Goal: Task Accomplishment & Management: Manage account settings

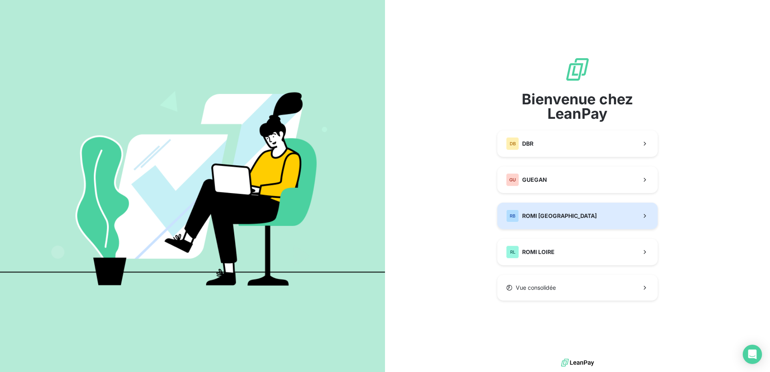
click at [536, 217] on span "ROMI [GEOGRAPHIC_DATA]" at bounding box center [559, 216] width 75 height 8
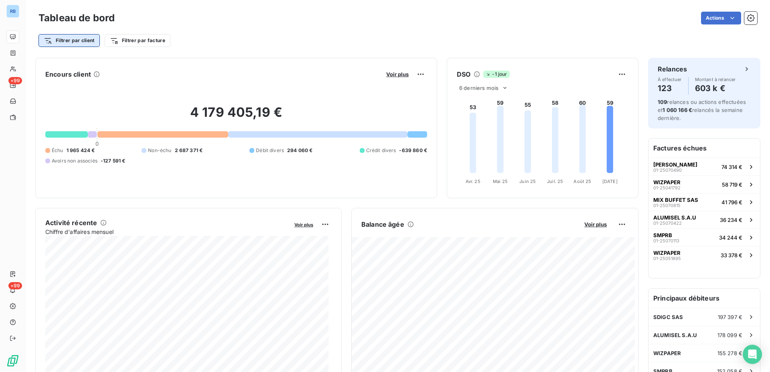
click at [49, 39] on html "RB +99 +99 Tableau de bord Actions Filtrer par client Filtrer par facture Encou…" at bounding box center [385, 186] width 770 height 372
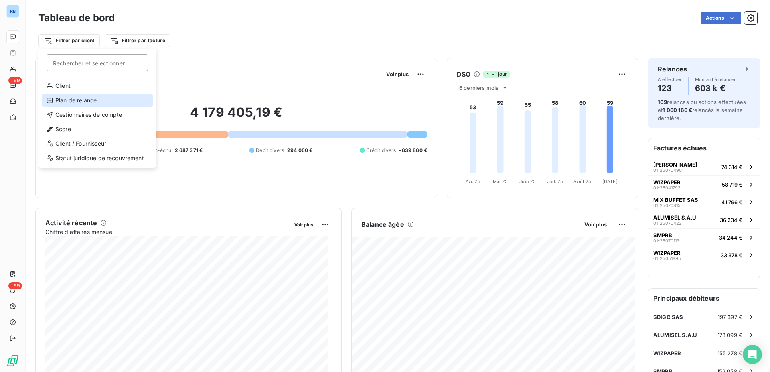
click at [93, 106] on div "Plan de relance" at bounding box center [97, 100] width 111 height 13
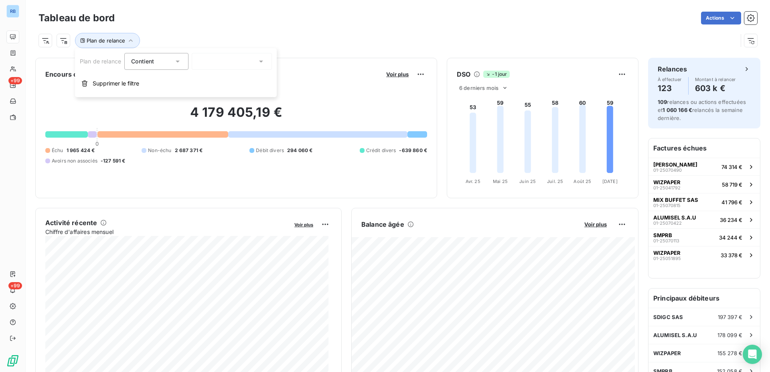
click at [244, 62] on div at bounding box center [232, 61] width 80 height 17
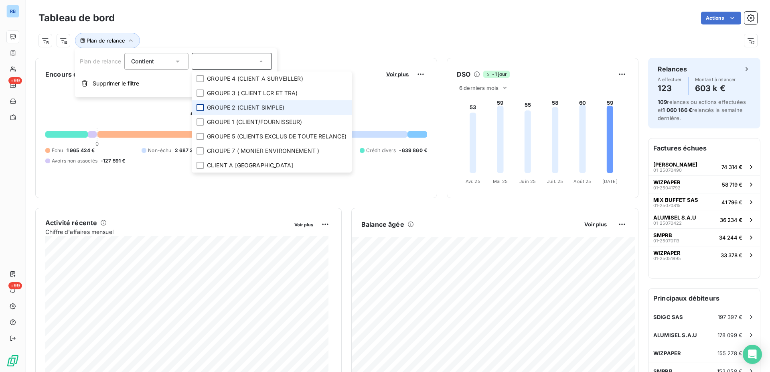
click at [201, 109] on div at bounding box center [200, 107] width 7 height 7
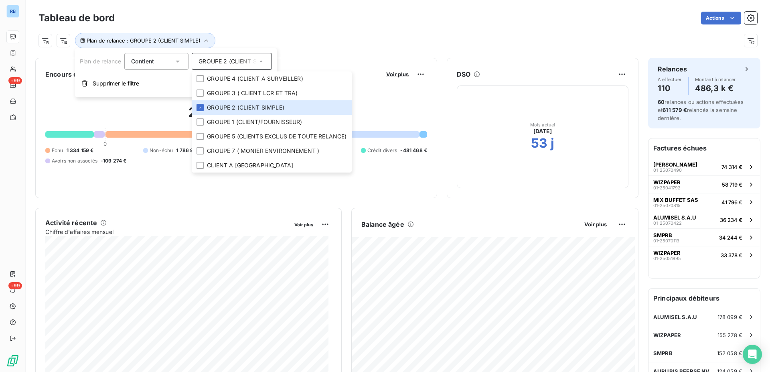
click at [129, 111] on h2 "2 608 165,58 €" at bounding box center [236, 116] width 382 height 24
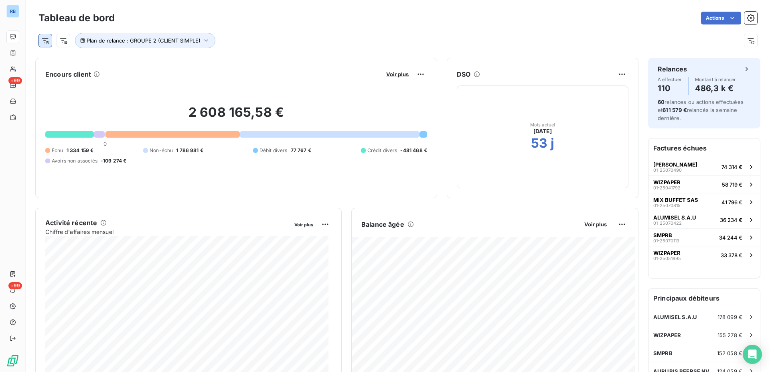
click at [45, 39] on html "RB +99 +99 Tableau de bord Actions Plan de relance : GROUPE 2 (CLIENT SIMPLE) E…" at bounding box center [385, 186] width 770 height 372
click at [64, 39] on html "RB +99 +99 Tableau de bord Actions Plan de relance : GROUPE 2 (CLIENT SIMPLE) E…" at bounding box center [385, 186] width 770 height 372
click at [64, 41] on html "RB +99 +99 Tableau de bord Actions Plan de relance : GROUPE 2 (CLIENT SIMPLE) E…" at bounding box center [385, 186] width 770 height 372
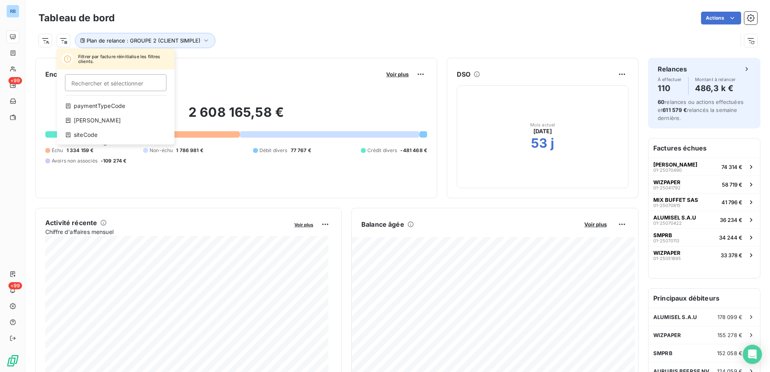
click at [44, 39] on html "RB +99 +99 Tableau de bord Actions Filtrer par facture réinitialise les filtres…" at bounding box center [385, 186] width 770 height 372
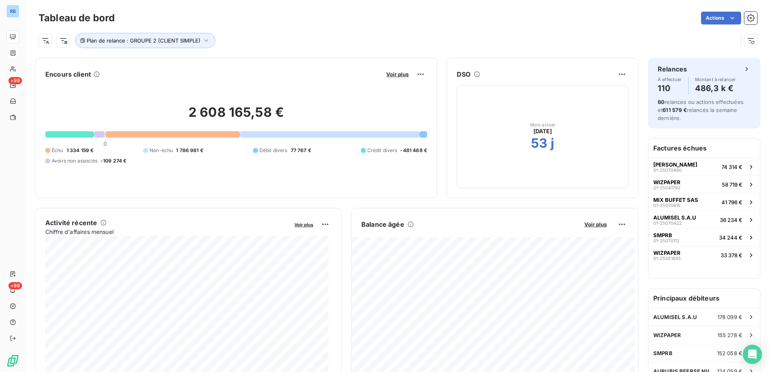
click at [44, 39] on html "RB +99 +99 Tableau de bord Actions Plan de relance : GROUPE 2 (CLIENT SIMPLE) E…" at bounding box center [385, 186] width 770 height 372
click at [256, 60] on html "RB +99 +99 Tableau de bord Actions Plan de relance : GROUPE 2 (CLIENT SIMPLE) E…" at bounding box center [385, 186] width 770 height 372
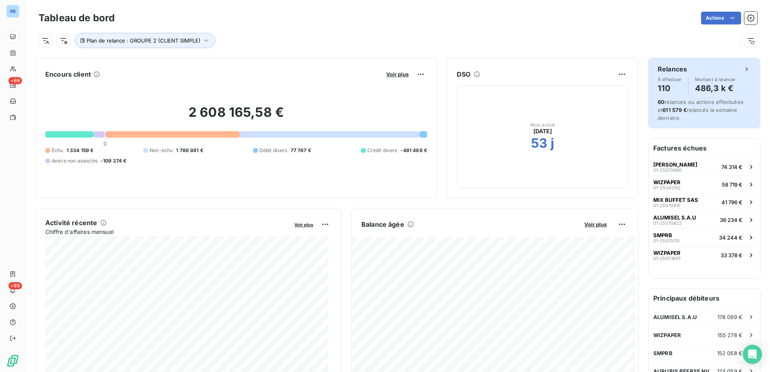
click at [659, 86] on h4 "110" at bounding box center [670, 88] width 24 height 13
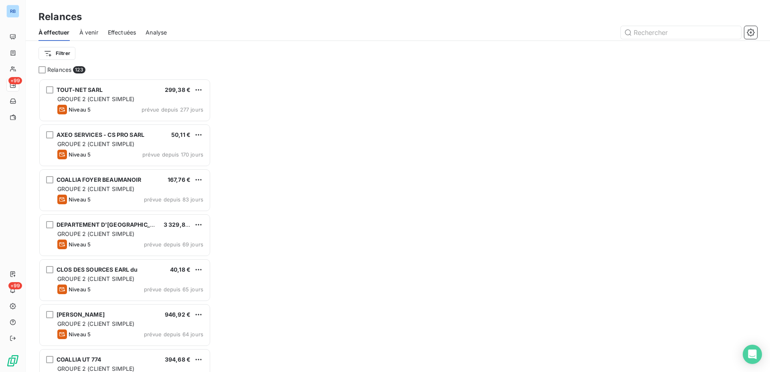
scroll to position [286, 166]
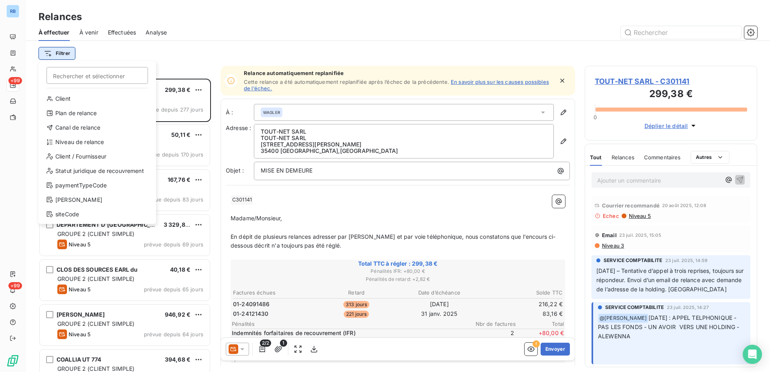
click at [59, 54] on html "RB +99 +99 Relances À effectuer À venir Effectuées Analyse Filtrer Rechercher e…" at bounding box center [385, 186] width 770 height 372
click at [68, 142] on div "Niveau de relance" at bounding box center [97, 142] width 111 height 13
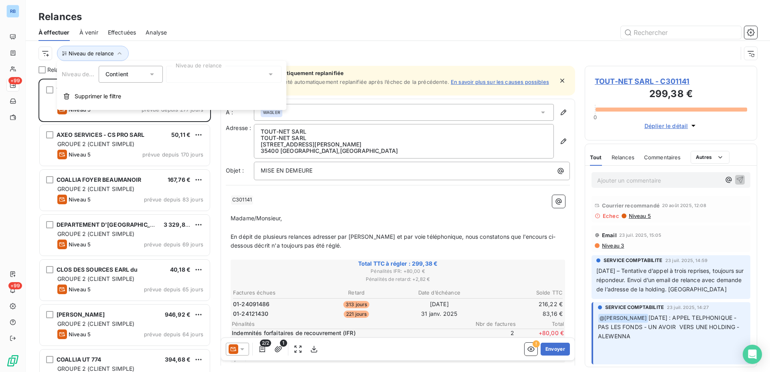
click at [268, 74] on icon at bounding box center [271, 74] width 8 height 8
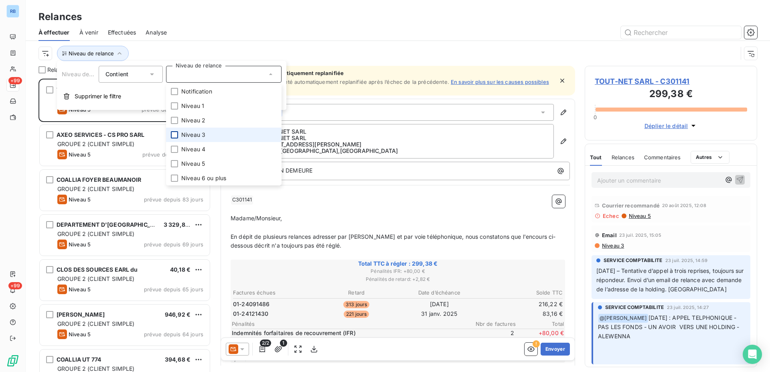
click at [177, 134] on div at bounding box center [174, 134] width 7 height 7
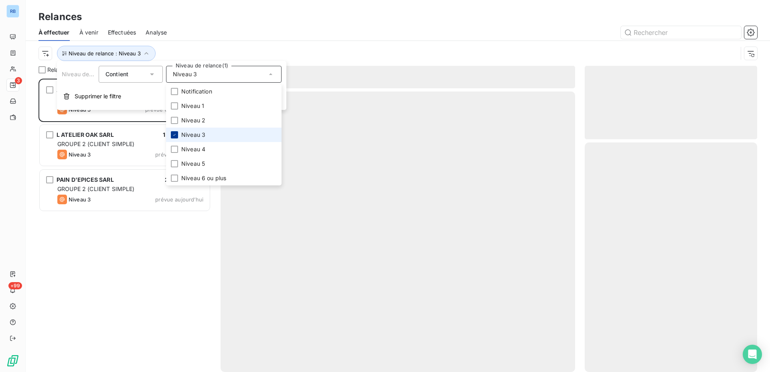
scroll to position [286, 166]
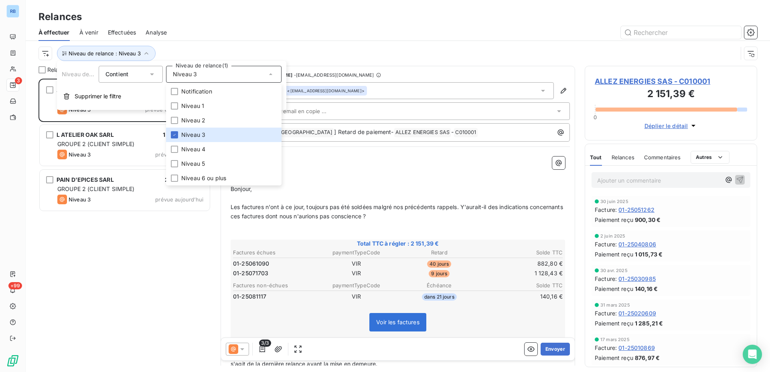
click at [79, 245] on div "ALLEZ ENERGIES SAS 2 151,39 € GROUPE 1 (CLIENT/FOURNISSEUR) Niveau 3 prévue dep…" at bounding box center [125, 225] width 173 height 293
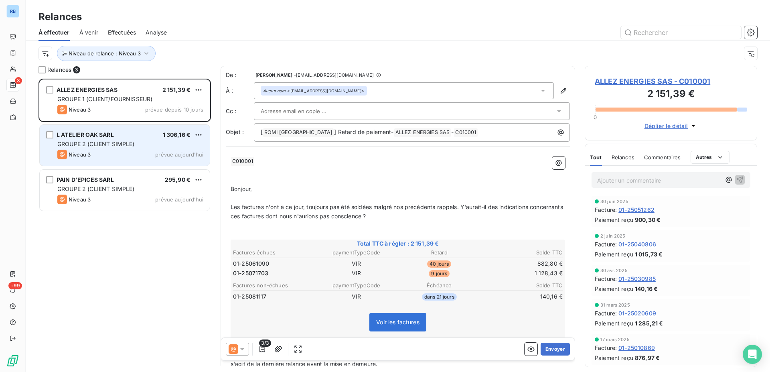
click at [106, 148] on div "L ATELIER OAK SARL 1 306,16 € GROUPE 2 (CLIENT SIMPLE) Niveau 3 prévue [DATE]" at bounding box center [125, 145] width 170 height 41
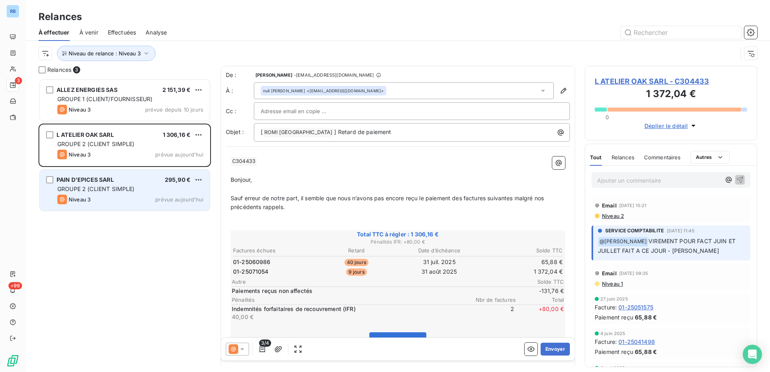
click at [95, 188] on span "GROUPE 2 (CLIENT SIMPLE)" at bounding box center [95, 188] width 77 height 7
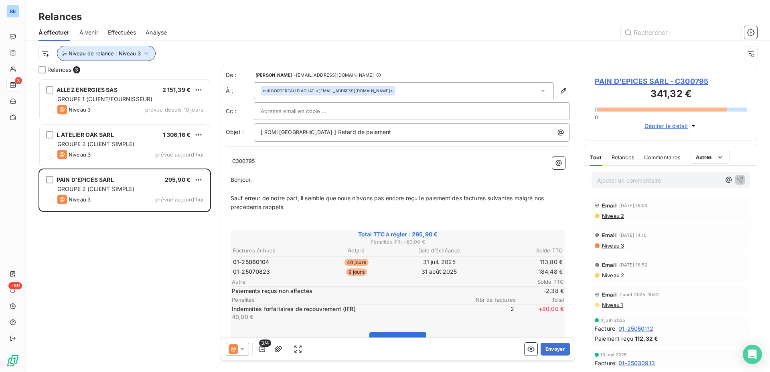
click at [144, 52] on icon "button" at bounding box center [146, 53] width 8 height 8
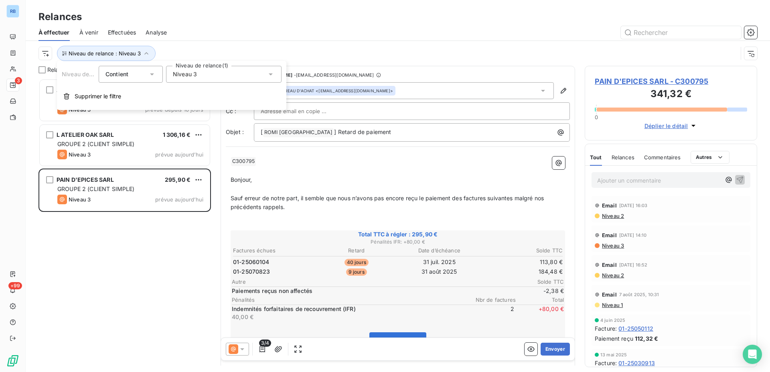
click at [269, 75] on icon at bounding box center [271, 74] width 8 height 8
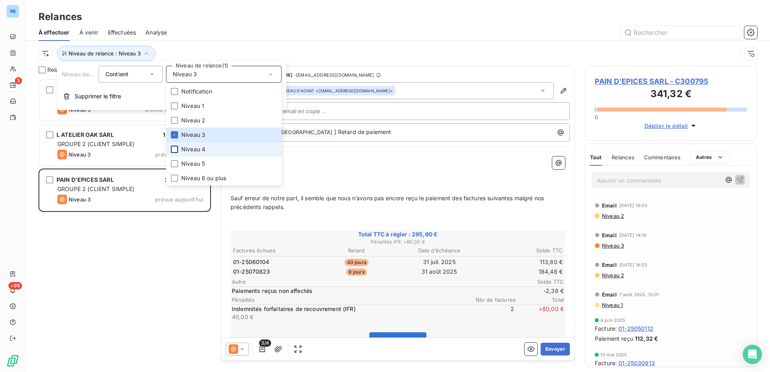
click at [175, 150] on div at bounding box center [174, 149] width 7 height 7
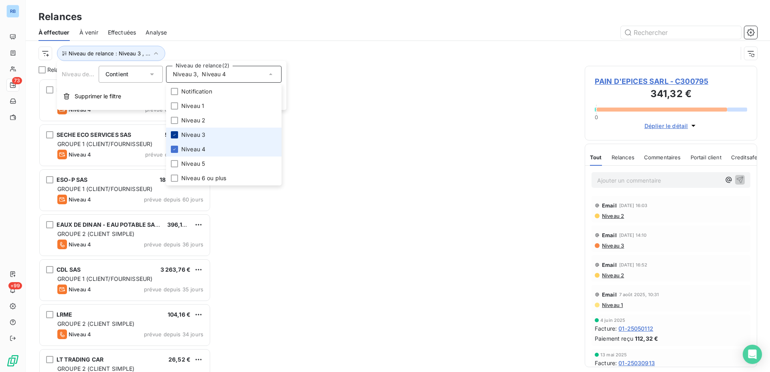
scroll to position [286, 166]
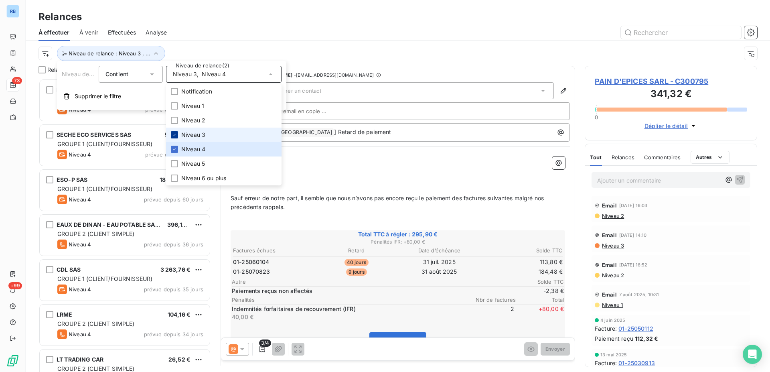
click at [175, 136] on icon at bounding box center [174, 134] width 5 height 5
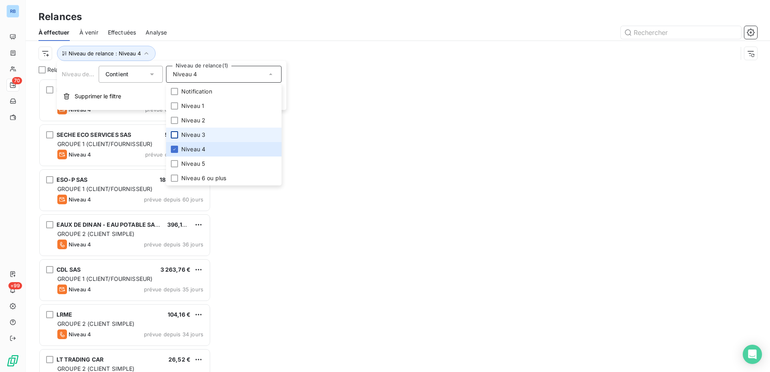
scroll to position [286, 166]
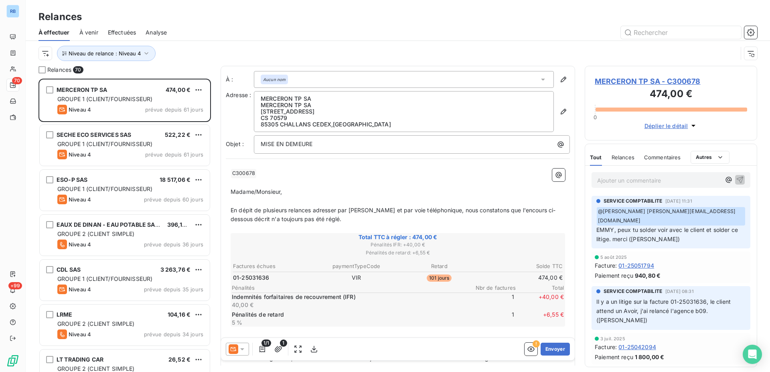
click at [348, 154] on div "À : Aucun nom Adresse : MERCERON TP SA MERCERON TP SA [STREET_ADDRESS] Objet : …" at bounding box center [398, 275] width 355 height 418
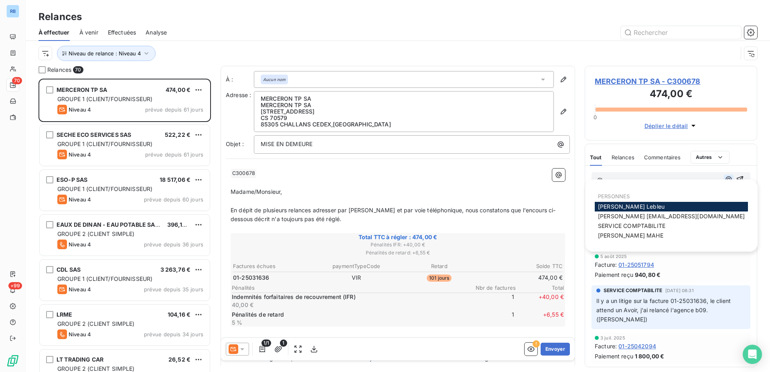
click at [725, 181] on icon "button" at bounding box center [729, 179] width 8 height 8
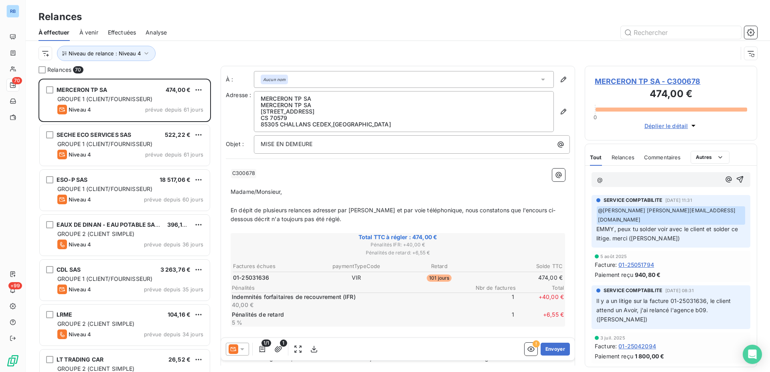
click at [623, 173] on div "@" at bounding box center [671, 179] width 159 height 15
click at [610, 179] on p "@" at bounding box center [659, 179] width 124 height 9
click at [725, 180] on icon "button" at bounding box center [729, 179] width 8 height 8
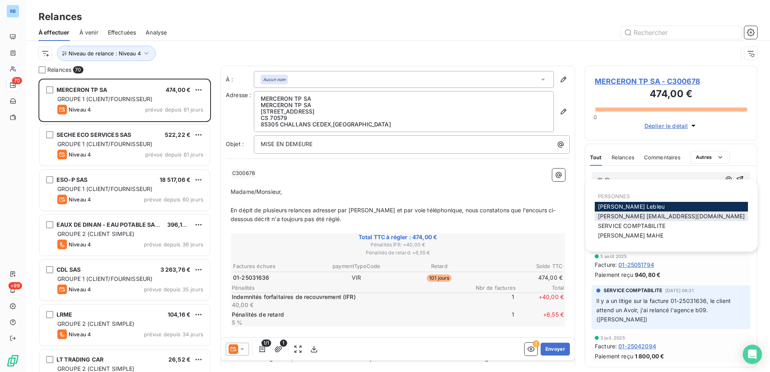
click at [667, 219] on span "[PERSON_NAME] [PERSON_NAME][EMAIL_ADDRESS][DOMAIN_NAME]" at bounding box center [671, 216] width 147 height 7
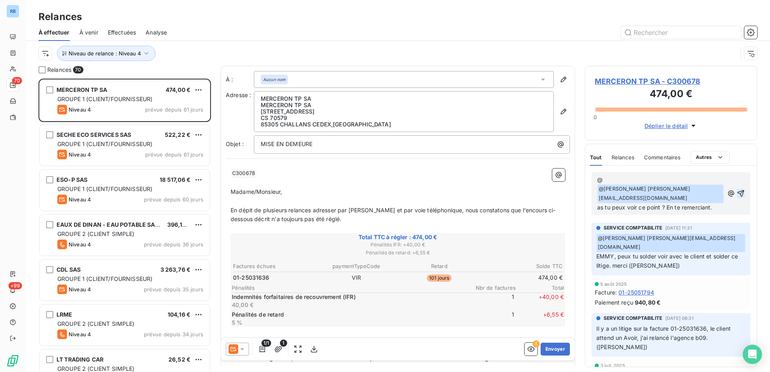
click at [737, 189] on icon "button" at bounding box center [741, 193] width 8 height 8
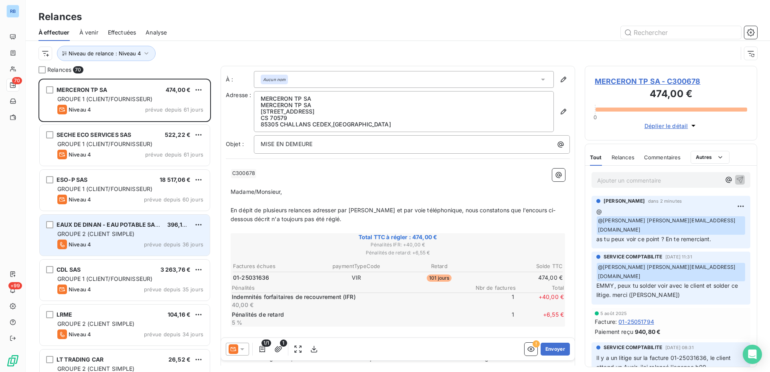
click at [121, 233] on span "GROUPE 2 (CLIENT SIMPLE)" at bounding box center [95, 233] width 77 height 7
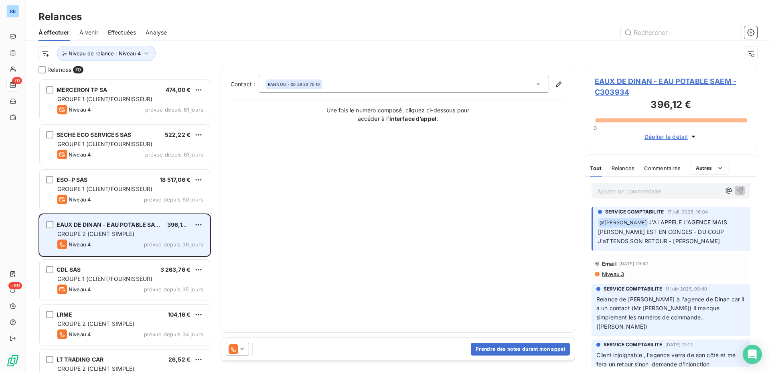
click at [121, 233] on span "GROUPE 2 (CLIENT SIMPLE)" at bounding box center [95, 233] width 77 height 7
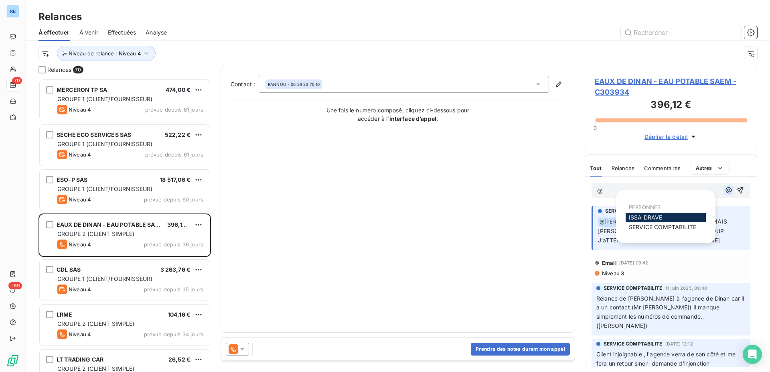
click at [725, 192] on icon "button" at bounding box center [729, 190] width 8 height 8
click at [643, 217] on span "ISSA DRAVE" at bounding box center [646, 217] width 34 height 7
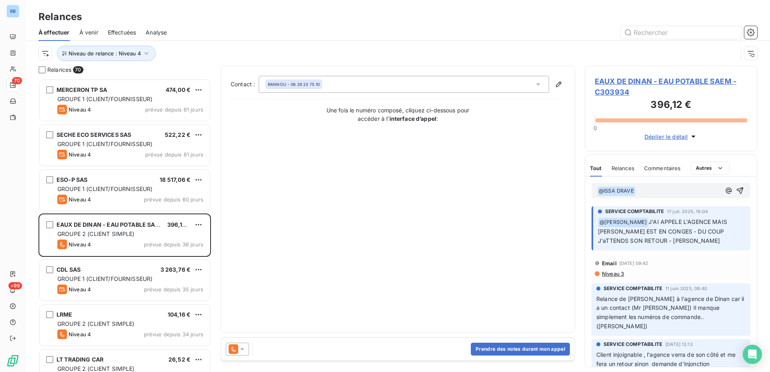
click at [646, 192] on p "﻿ @ ISSA DRAVE ﻿ ﻿" at bounding box center [659, 191] width 124 height 10
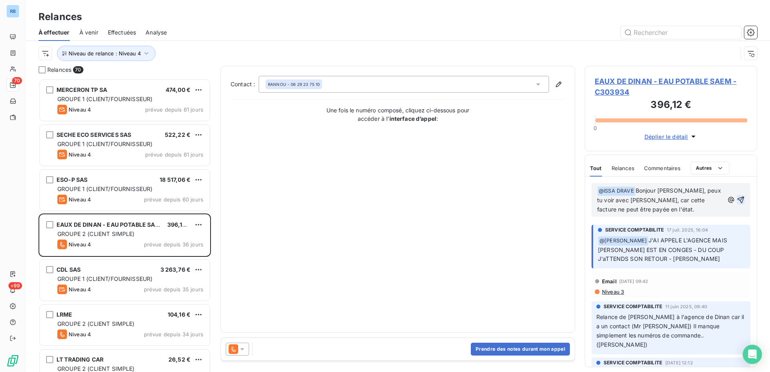
click at [737, 201] on icon "button" at bounding box center [741, 200] width 8 height 8
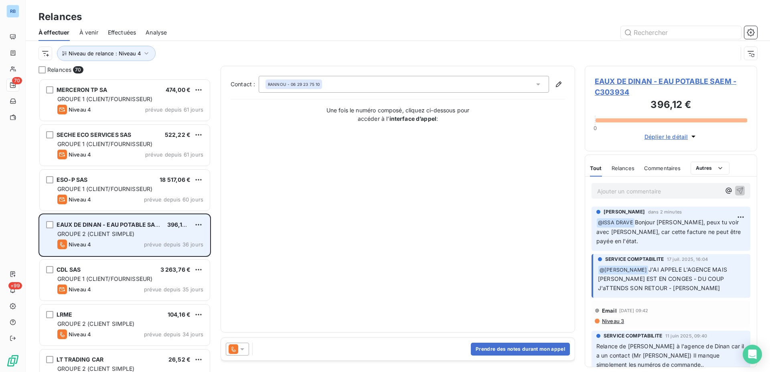
click at [122, 227] on span "EAUX DE DINAN - EAU POTABLE SAEM" at bounding box center [111, 224] width 108 height 7
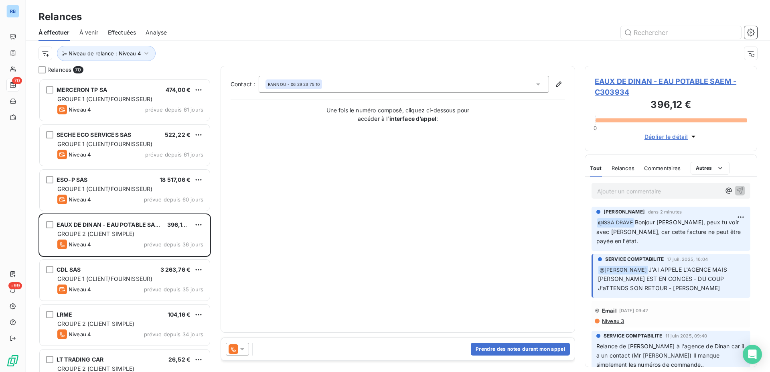
click at [663, 82] on span "EAUX DE DINAN - EAU POTABLE SAEM - C303934" at bounding box center [671, 87] width 152 height 22
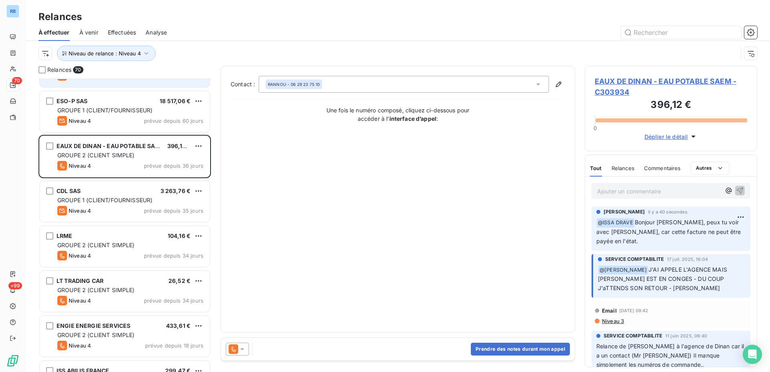
scroll to position [82, 0]
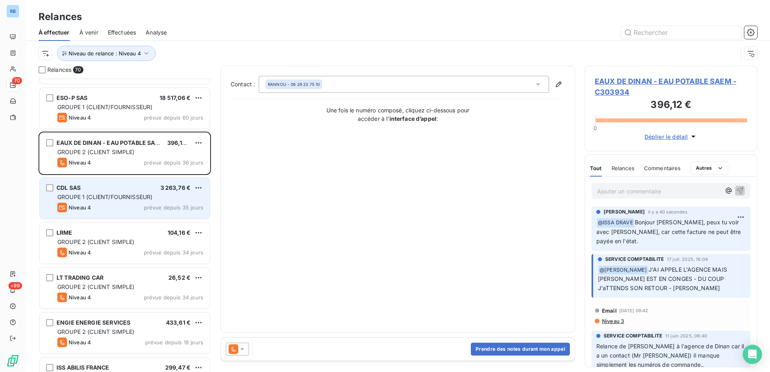
click at [132, 202] on div "CDL SAS 3 263,76 € GROUPE 1 (CLIENT/FOURNISSEUR) Niveau 4 prévue depuis 35 jours" at bounding box center [125, 198] width 170 height 41
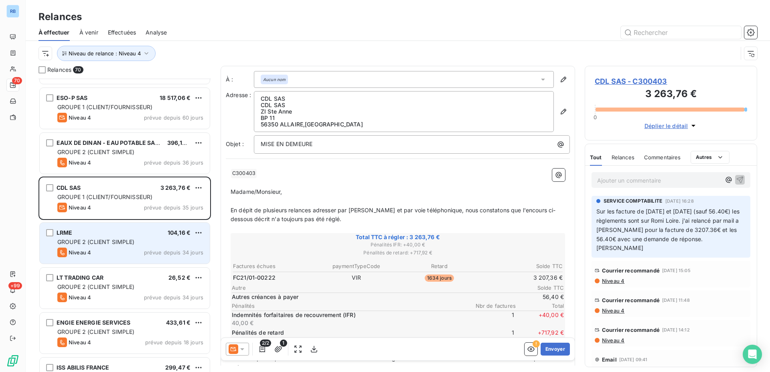
click at [134, 243] on span "GROUPE 2 (CLIENT SIMPLE)" at bounding box center [95, 241] width 77 height 7
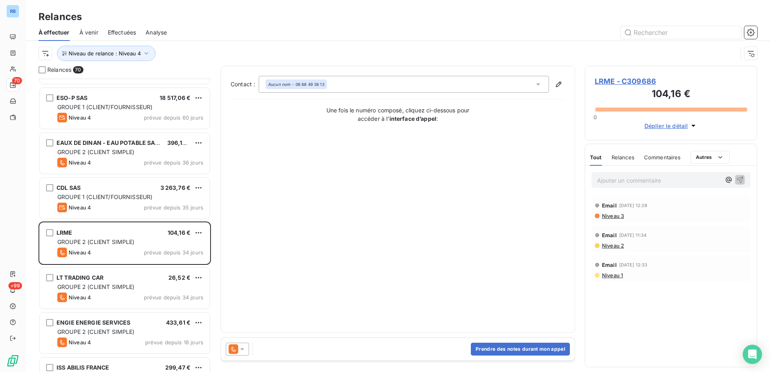
click at [616, 217] on span "Niveau 3" at bounding box center [612, 216] width 23 height 6
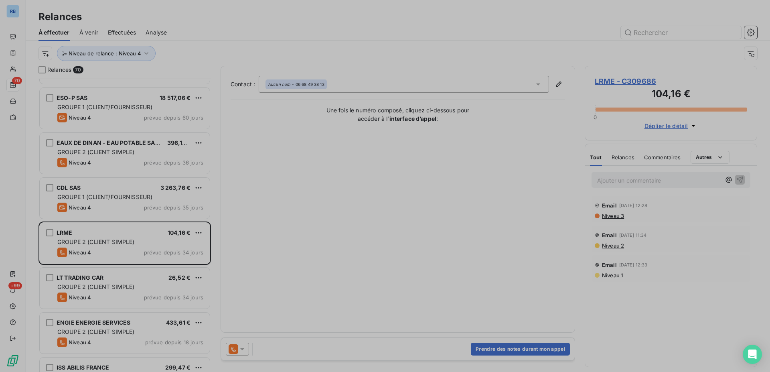
scroll to position [286, 166]
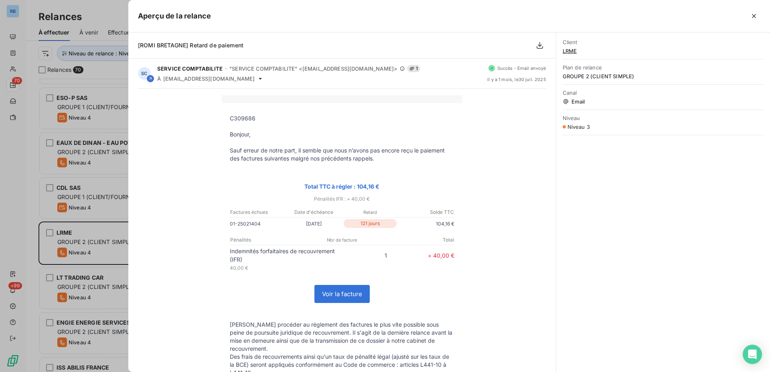
click at [90, 236] on div at bounding box center [385, 186] width 770 height 372
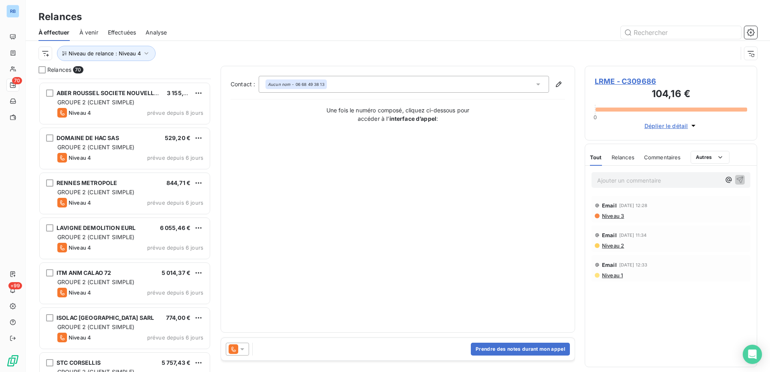
scroll to position [2853, 0]
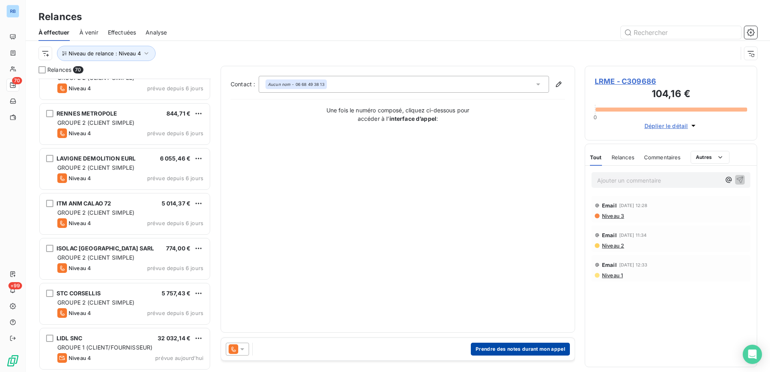
click at [507, 351] on button "Prendre des notes durant mon appel" at bounding box center [520, 349] width 99 height 13
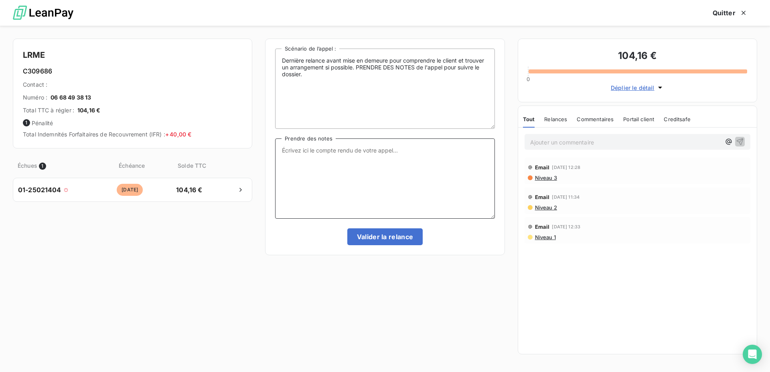
click at [329, 164] on textarea "Prendre des notes" at bounding box center [384, 178] width 219 height 80
type textarea "l"
type textarea "LE 09/09 message téléphonique, en attente d'une réponse."
click at [379, 238] on button "Valider la relance" at bounding box center [385, 236] width 76 height 17
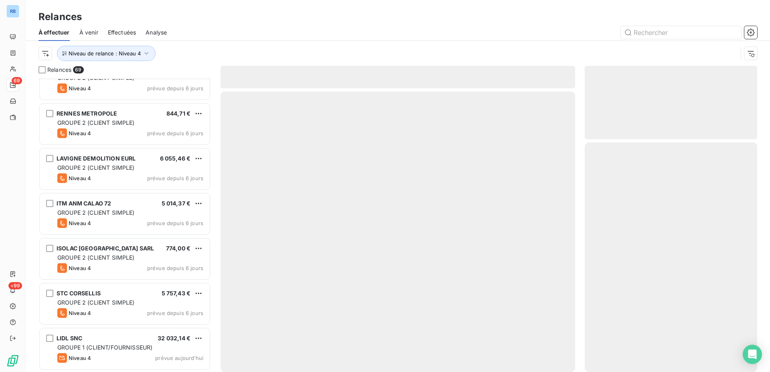
scroll to position [2808, 0]
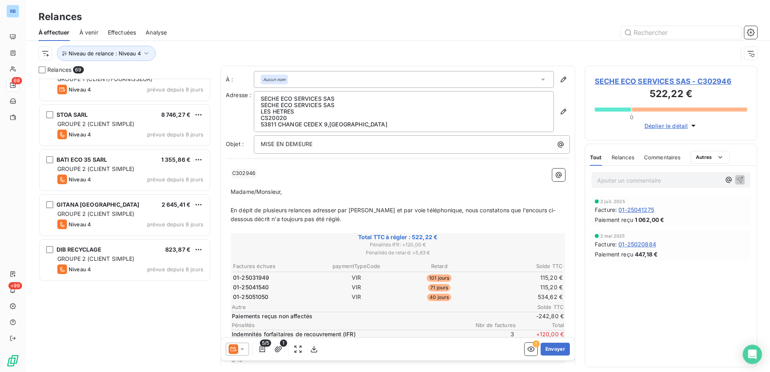
scroll to position [2194, 0]
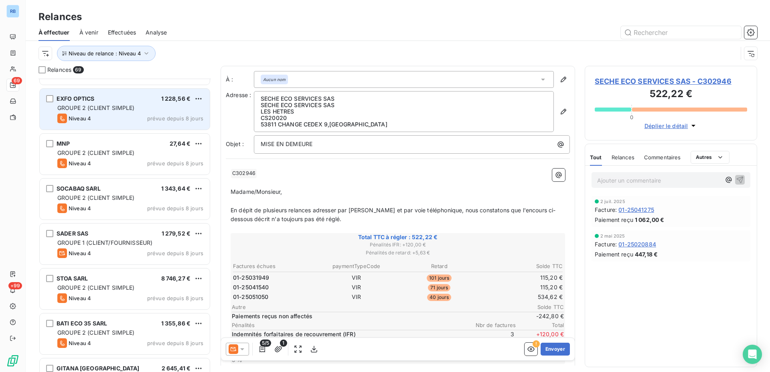
click at [133, 113] on div "EXFO OPTICS 1 228,56 € GROUPE 2 (CLIENT SIMPLE) Niveau 4 prévue depuis 8 jours" at bounding box center [125, 109] width 170 height 41
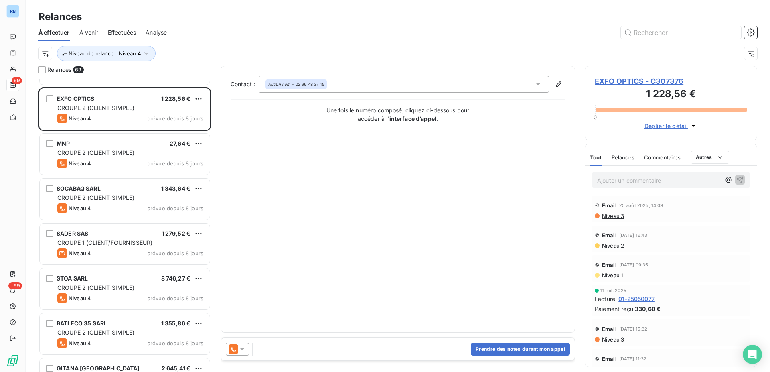
click at [615, 217] on span "Niveau 3" at bounding box center [612, 216] width 23 height 6
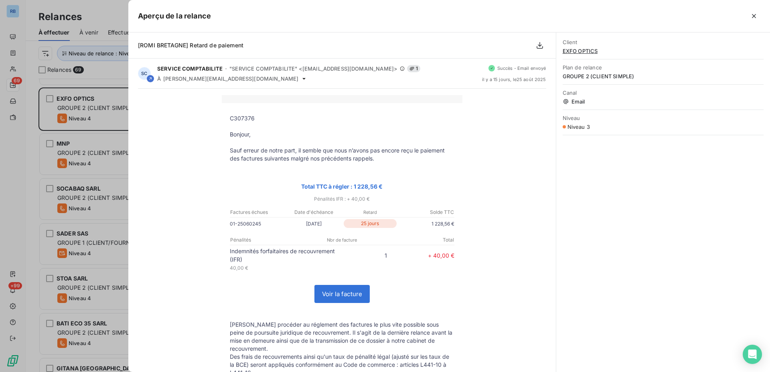
click at [106, 124] on div at bounding box center [385, 186] width 770 height 372
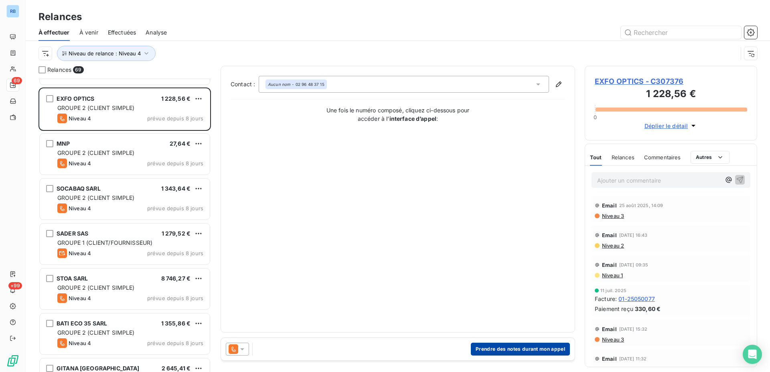
click at [536, 352] on button "Prendre des notes durant mon appel" at bounding box center [520, 349] width 99 height 13
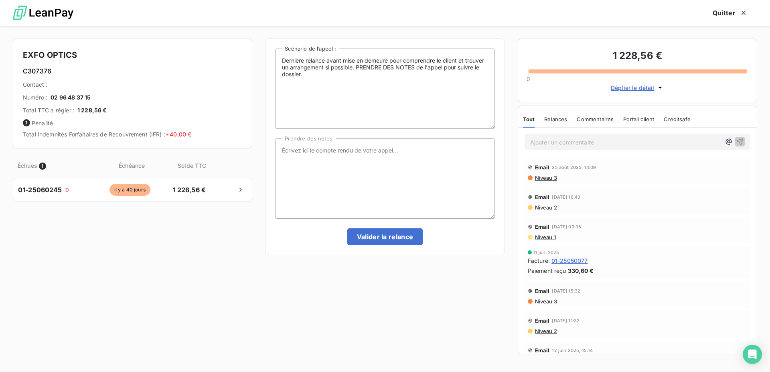
click at [543, 180] on span "Niveau 3" at bounding box center [545, 178] width 23 height 6
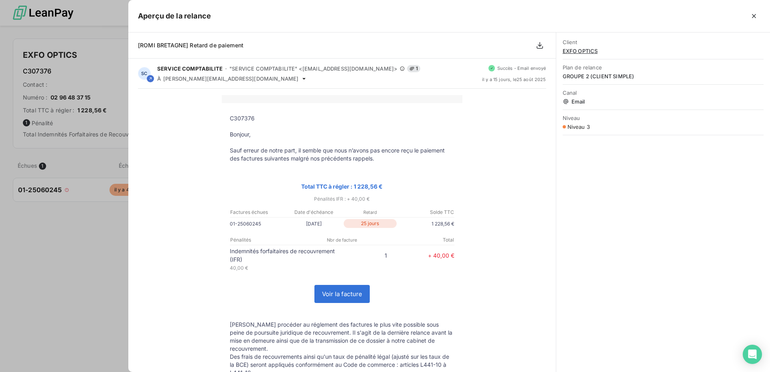
click at [120, 71] on div at bounding box center [385, 186] width 770 height 372
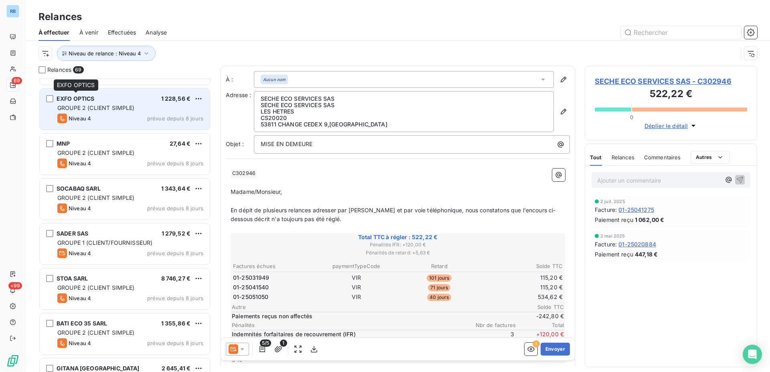
click at [85, 100] on span "EXFO OPTICS" at bounding box center [76, 98] width 38 height 7
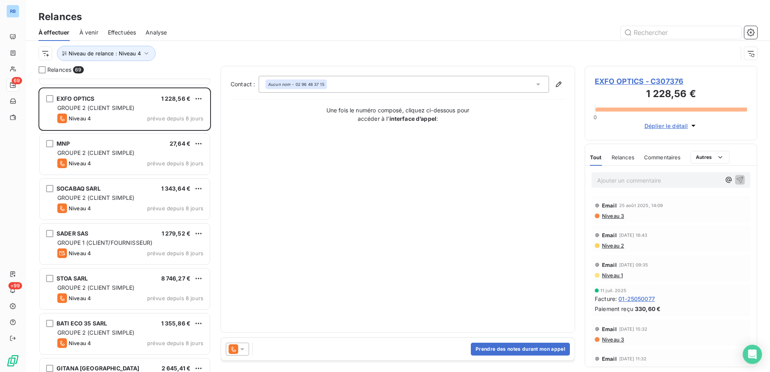
click at [627, 81] on span "EXFO OPTICS - C307376" at bounding box center [671, 81] width 152 height 11
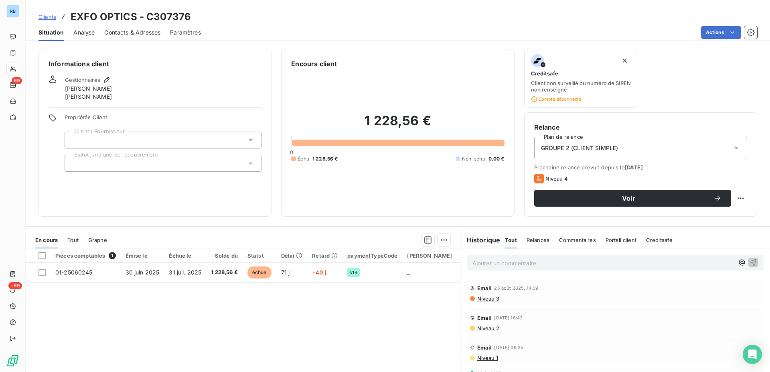
click at [134, 35] on span "Contacts & Adresses" at bounding box center [132, 32] width 56 height 8
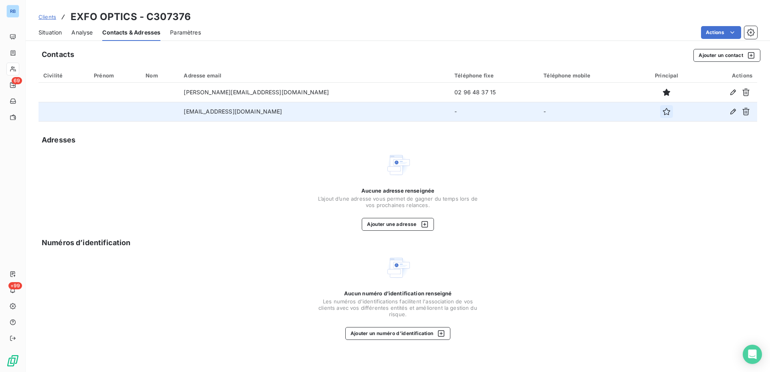
click at [663, 113] on icon "button" at bounding box center [667, 112] width 8 height 8
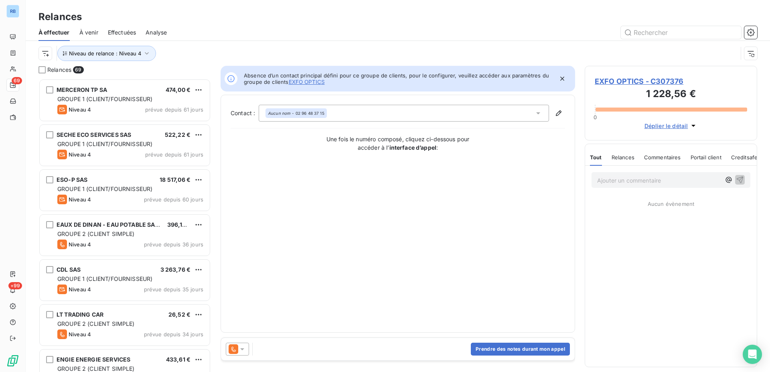
scroll to position [286, 166]
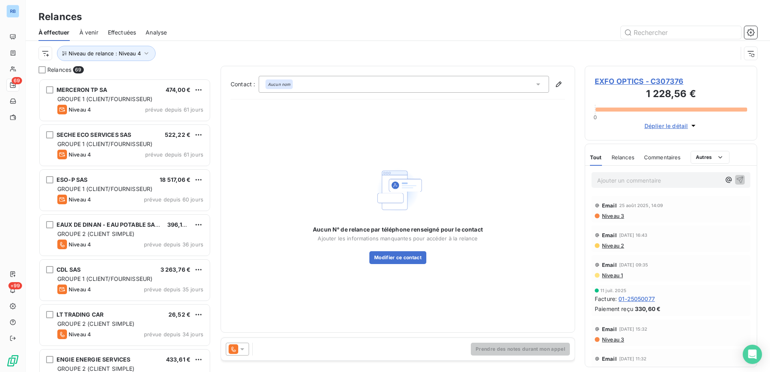
click at [404, 152] on div "Aucun N° de relance par téléphone renseigné pour le contact Ajouter les informa…" at bounding box center [398, 214] width 335 height 217
click at [632, 180] on p "Ajouter un commentaire ﻿" at bounding box center [659, 180] width 124 height 10
click at [242, 349] on icon at bounding box center [242, 349] width 4 height 2
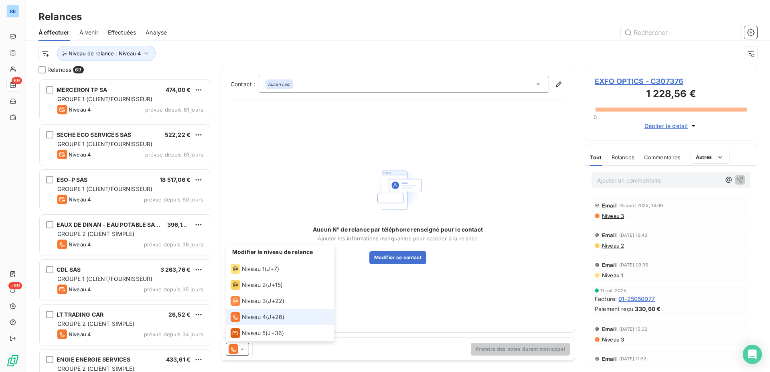
click at [242, 349] on icon at bounding box center [242, 349] width 8 height 8
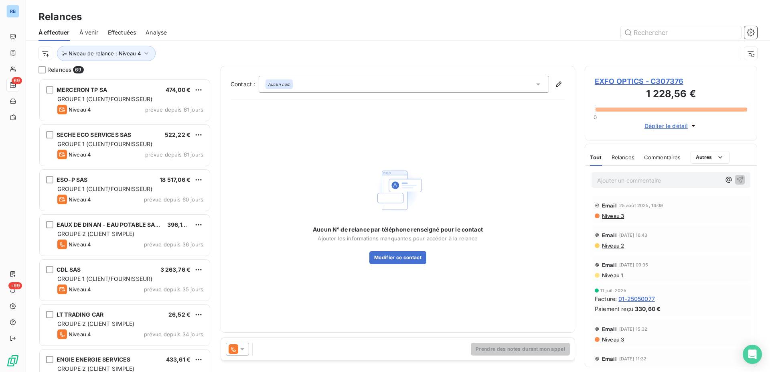
click at [539, 85] on icon at bounding box center [538, 84] width 8 height 8
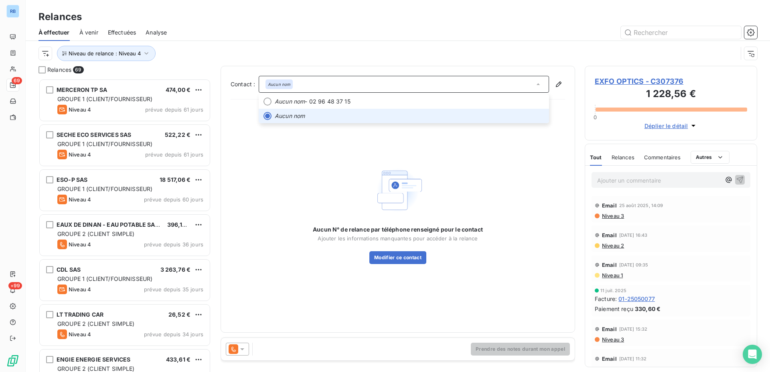
click at [539, 85] on icon at bounding box center [538, 84] width 8 height 8
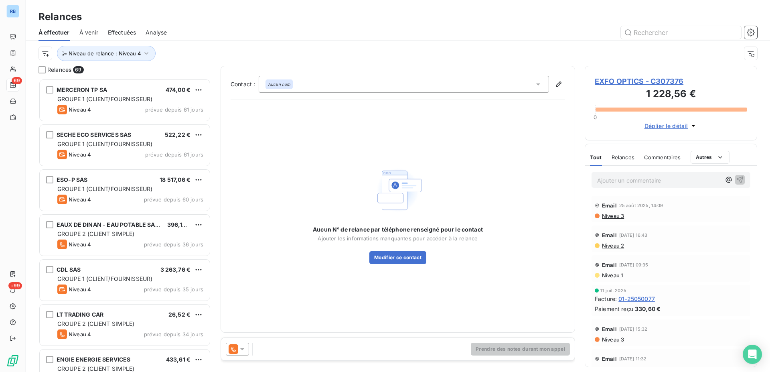
click at [539, 85] on icon at bounding box center [538, 84] width 8 height 8
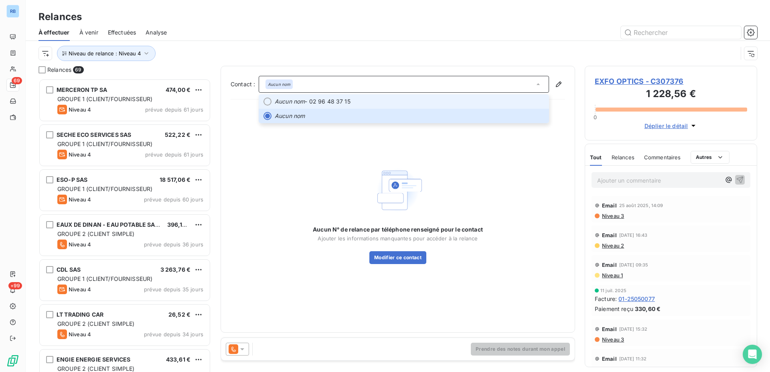
click at [453, 103] on span "Aucun nom - 02 96 48 37 15" at bounding box center [410, 102] width 270 height 8
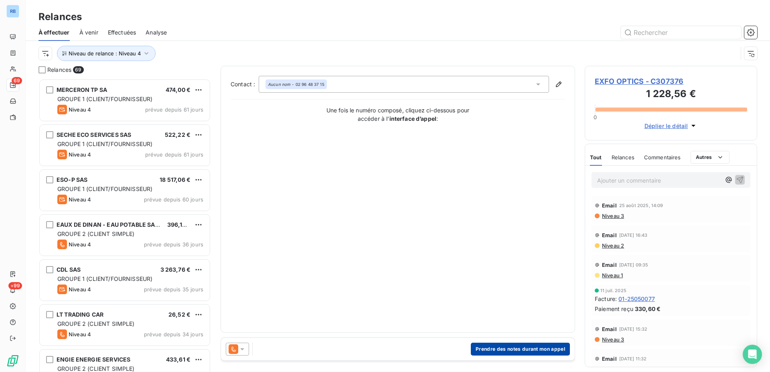
click at [515, 349] on button "Prendre des notes durant mon appel" at bounding box center [520, 349] width 99 height 13
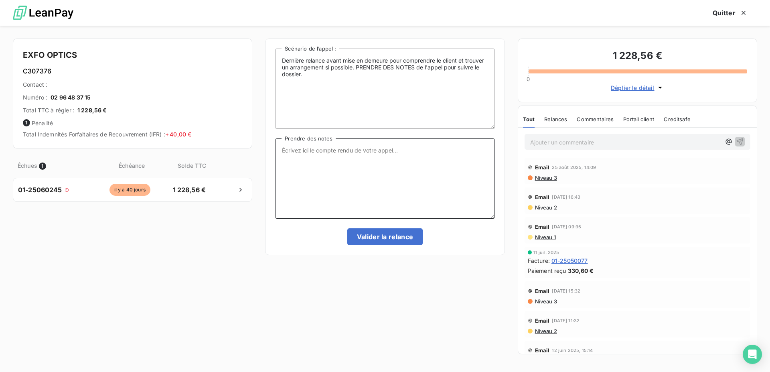
click at [329, 168] on textarea "Prendre des notes" at bounding box center [384, 178] width 219 height 80
type textarea "L"
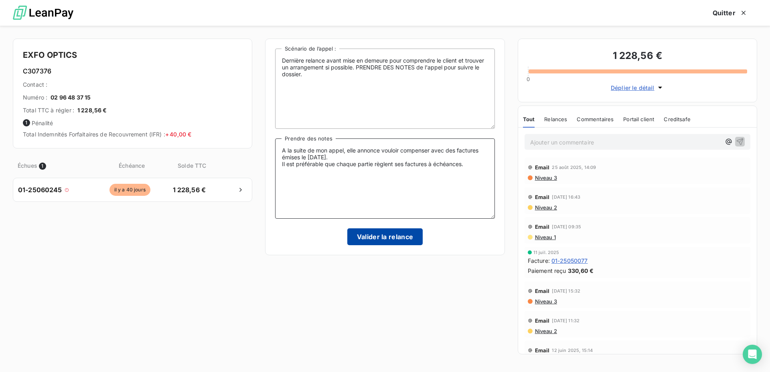
type textarea "A la suite de mon appel, elle annonce vouloir compenser avec des factures émise…"
click at [404, 241] on button "Valider la relance" at bounding box center [385, 236] width 76 height 17
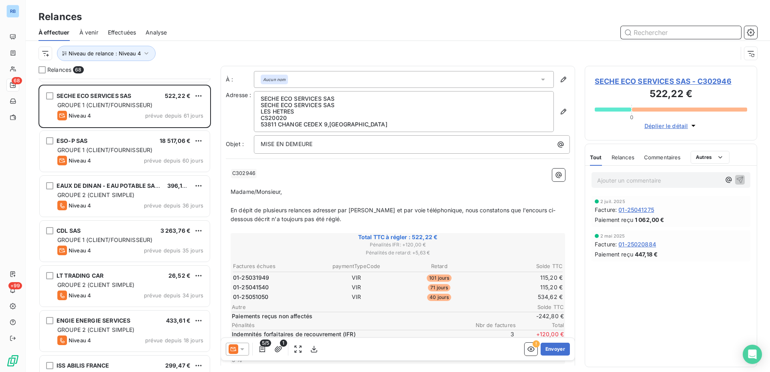
scroll to position [41, 0]
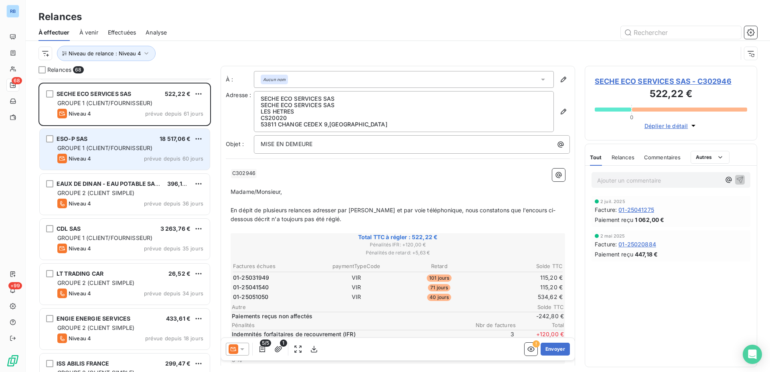
click at [113, 151] on span "GROUPE 1 (CLIENT/FOURNISSEUR)" at bounding box center [104, 147] width 95 height 7
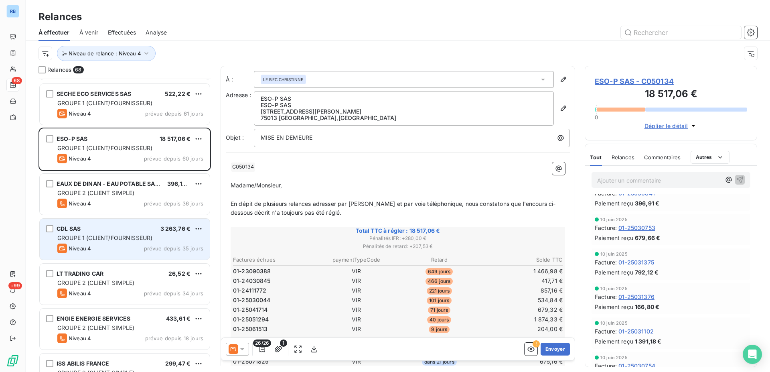
click at [126, 234] on div "CDL SAS 3 263,76 € GROUPE 1 (CLIENT/FOURNISSEUR) Niveau 4 prévue depuis 35 jours" at bounding box center [125, 239] width 170 height 41
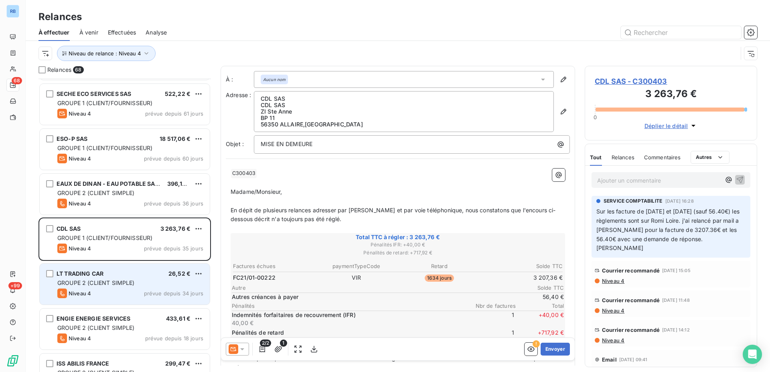
click at [128, 280] on span "GROUPE 2 (CLIENT SIMPLE)" at bounding box center [95, 282] width 77 height 7
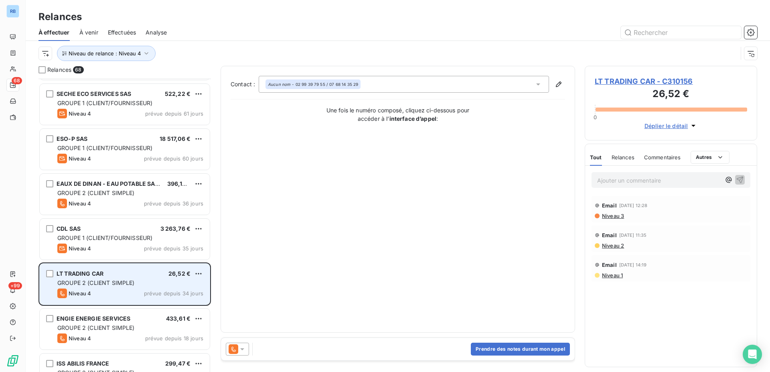
scroll to position [82, 0]
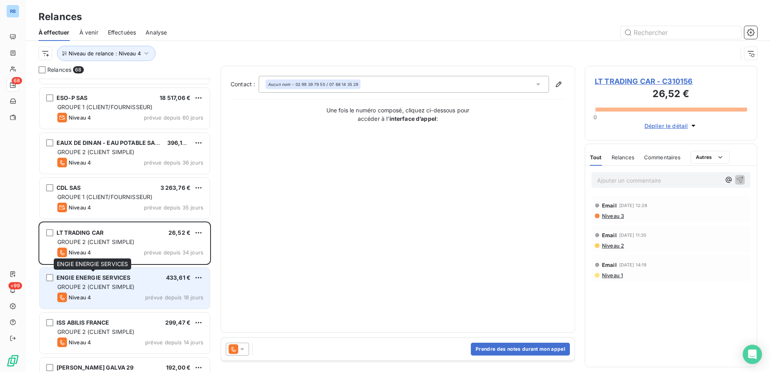
click at [128, 280] on span "ENGIE ENERGIE SERVICES" at bounding box center [94, 277] width 74 height 7
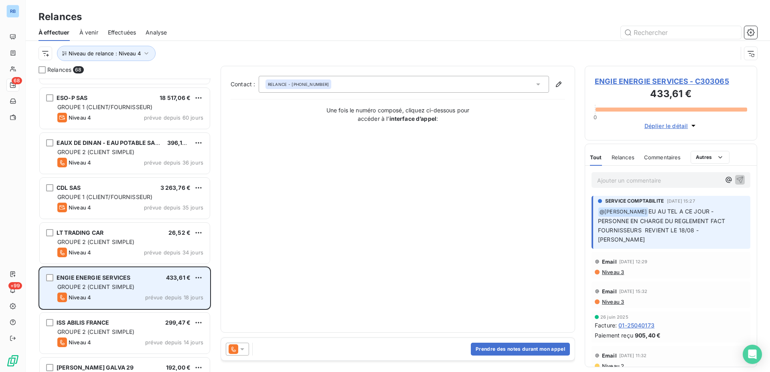
scroll to position [123, 0]
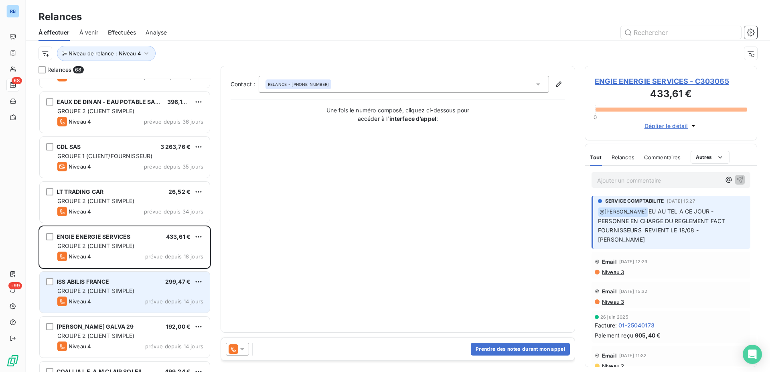
click at [129, 280] on div "ISS ABILIS FRANCE 299,47 €" at bounding box center [130, 281] width 146 height 7
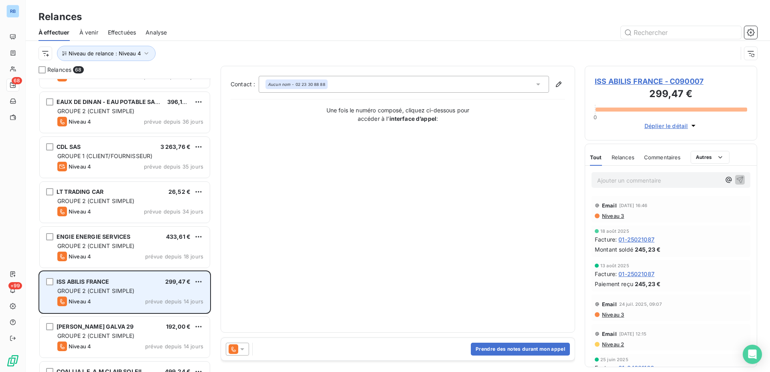
scroll to position [205, 0]
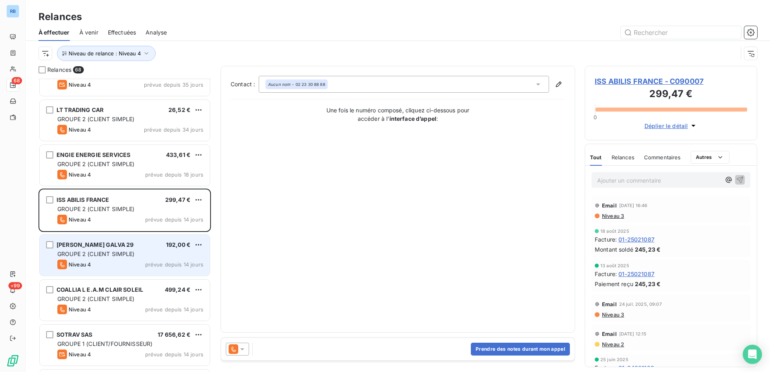
click at [134, 269] on div "Niveau 4 prévue depuis 14 jours" at bounding box center [130, 265] width 146 height 10
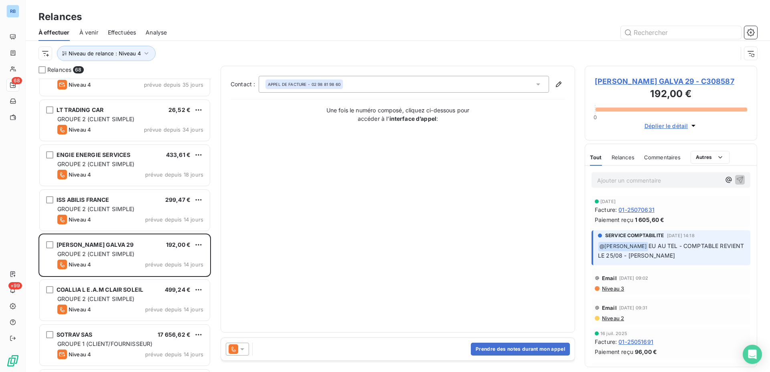
scroll to position [41, 0]
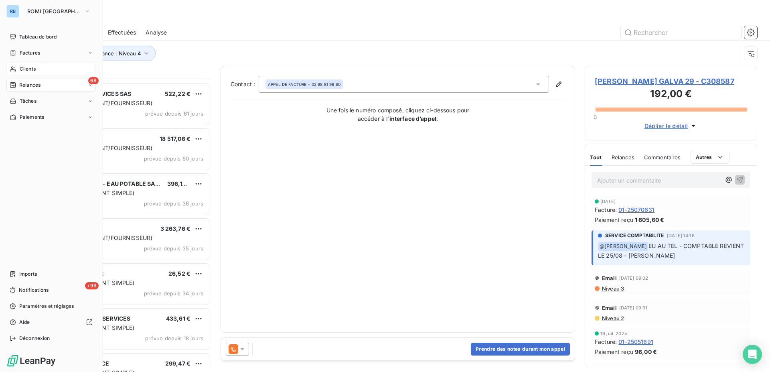
click at [30, 69] on span "Clients" at bounding box center [28, 68] width 16 height 7
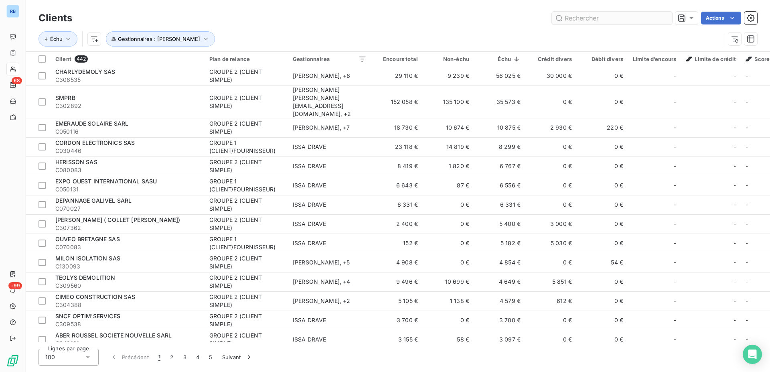
click at [604, 16] on input "text" at bounding box center [612, 18] width 120 height 13
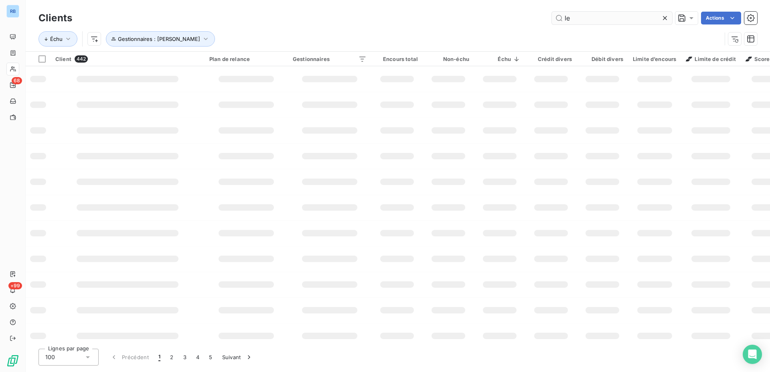
type input "l"
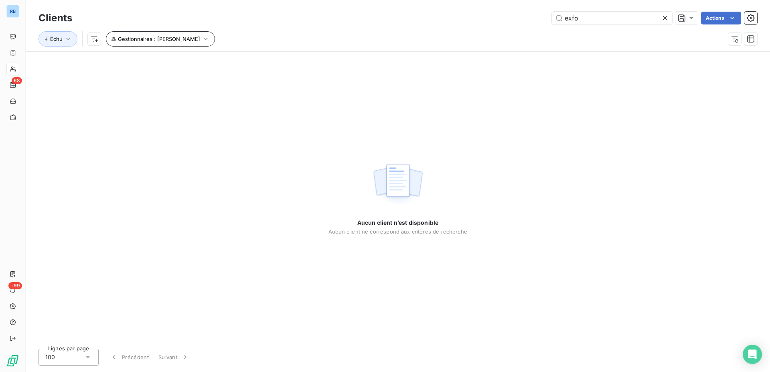
type input "exfo"
click at [202, 38] on icon "button" at bounding box center [206, 39] width 8 height 8
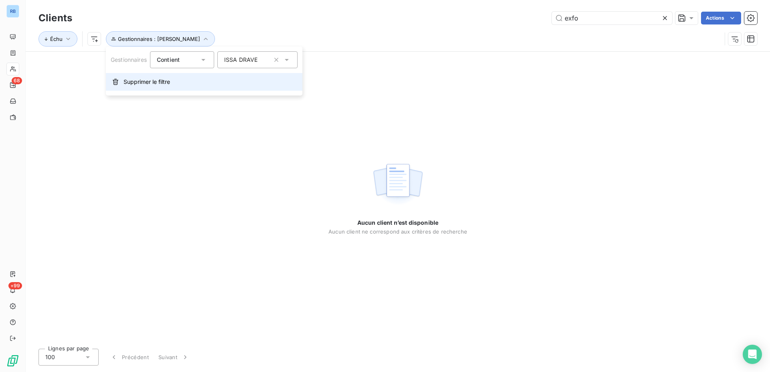
click at [157, 82] on span "Supprimer le filtre" at bounding box center [147, 82] width 47 height 8
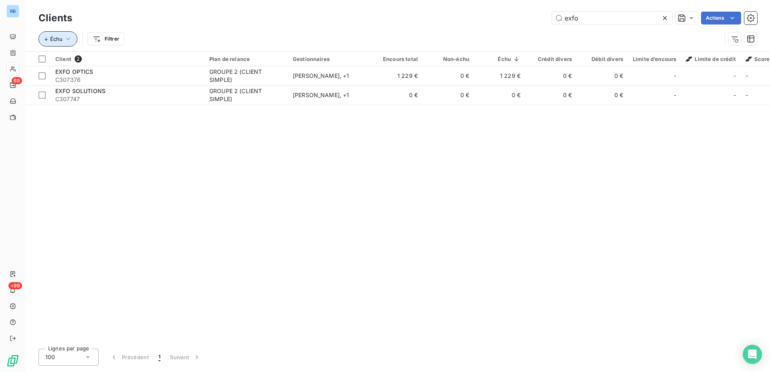
click at [67, 38] on icon "button" at bounding box center [68, 39] width 8 height 8
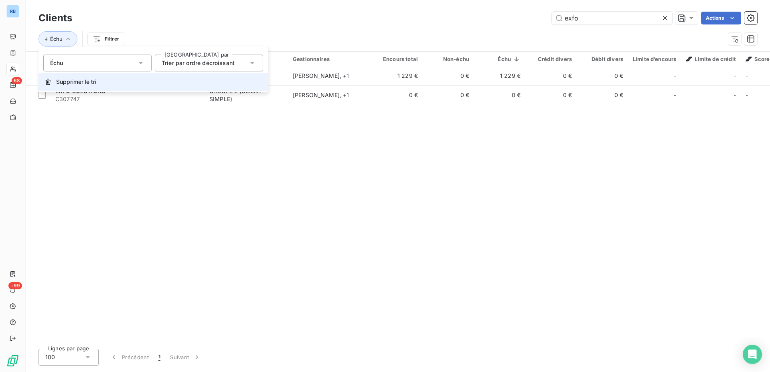
click at [71, 79] on span "Supprimer le tri" at bounding box center [76, 82] width 40 height 8
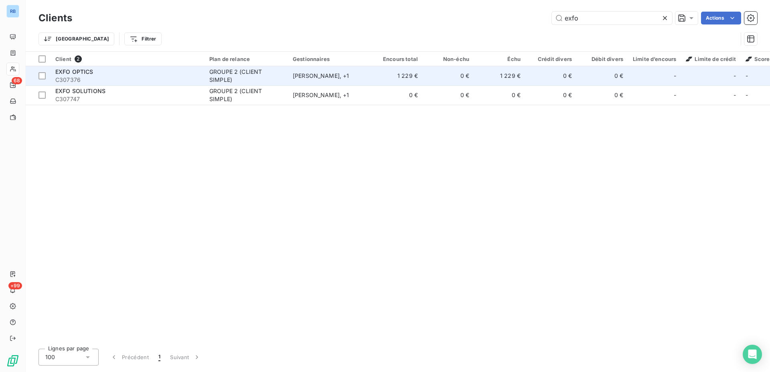
click at [185, 78] on span "C307376" at bounding box center [127, 80] width 144 height 8
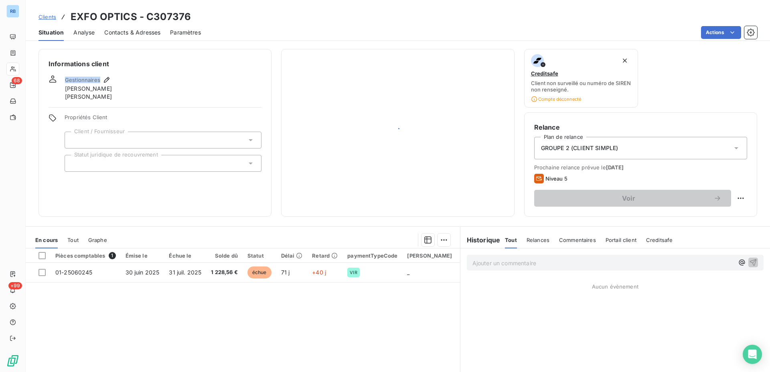
click at [185, 78] on div "Gestionnaires [PERSON_NAME] [PERSON_NAME]" at bounding box center [155, 88] width 213 height 26
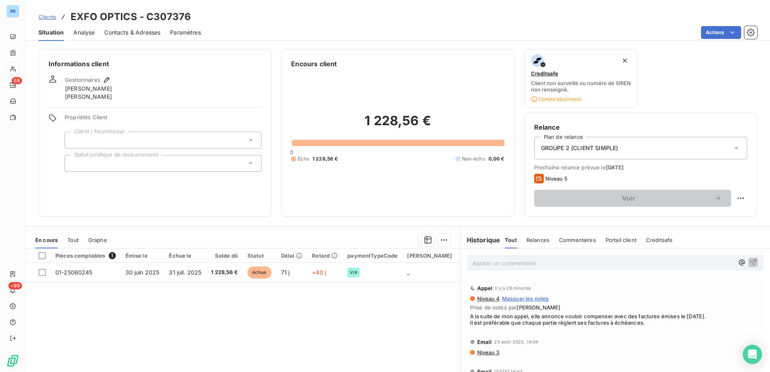
click at [602, 148] on span "GROUPE 2 (CLIENT SIMPLE)" at bounding box center [579, 148] width 77 height 8
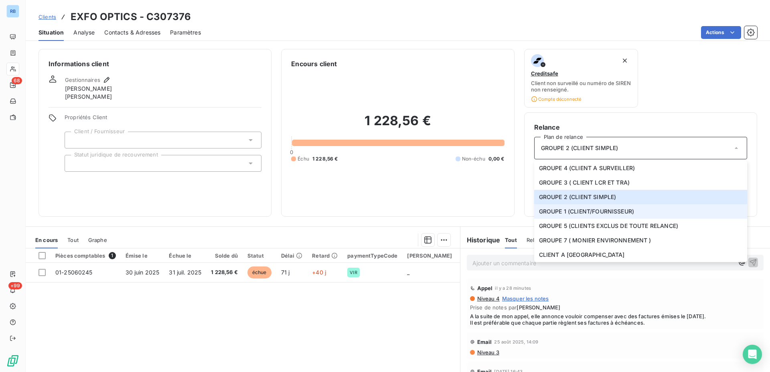
click at [611, 213] on span "GROUPE 1 (CLIENT/FOURNISSEUR)" at bounding box center [586, 211] width 95 height 8
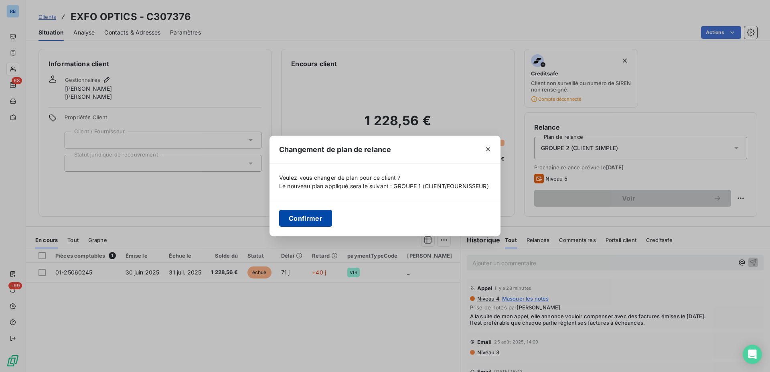
click at [305, 217] on button "Confirmer" at bounding box center [305, 218] width 53 height 17
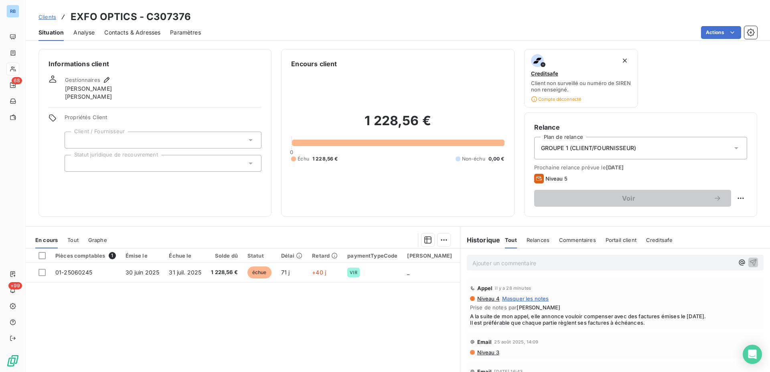
click at [386, 86] on div "1 228,56 € 0 Échu 1 228,56 € Non-échu 0,00 €" at bounding box center [397, 138] width 213 height 138
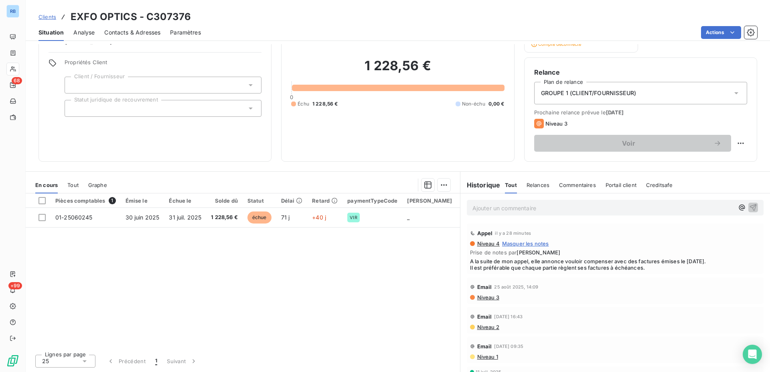
click at [509, 262] on span "A la suite de mon appel, elle annonce vouloir compenser avec des factures émise…" at bounding box center [615, 264] width 291 height 13
click at [516, 267] on span "A la suite de mon appel, elle annonce vouloir compenser avec des factures émise…" at bounding box center [615, 264] width 291 height 13
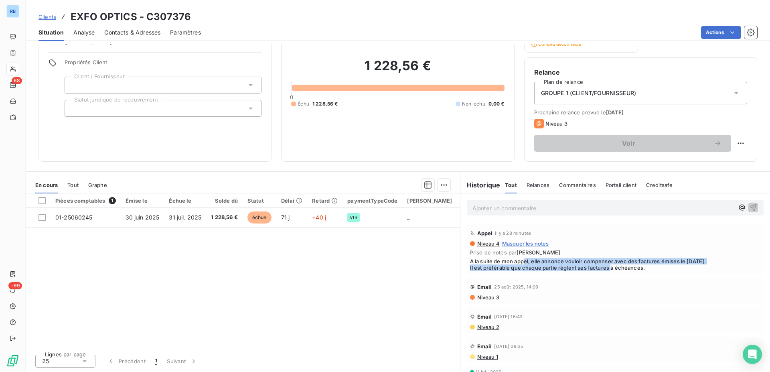
drag, startPoint x: 597, startPoint y: 265, endPoint x: 520, endPoint y: 264, distance: 76.6
click at [520, 264] on span "A la suite de mon appel, elle annonce vouloir compenser avec des factures émise…" at bounding box center [615, 264] width 291 height 13
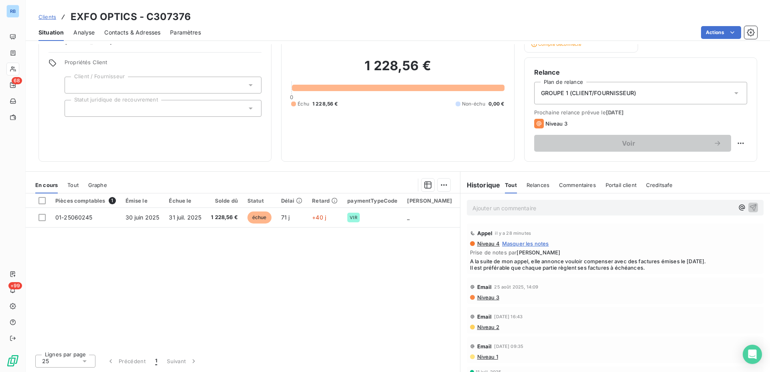
click at [624, 266] on span "A la suite de mon appel, elle annonce vouloir compenser avec des factures émise…" at bounding box center [615, 264] width 291 height 13
click at [279, 228] on div "Pièces comptables 1 Émise le Échue le Solde dû Statut Délai Retard paymentTypeC…" at bounding box center [243, 270] width 435 height 154
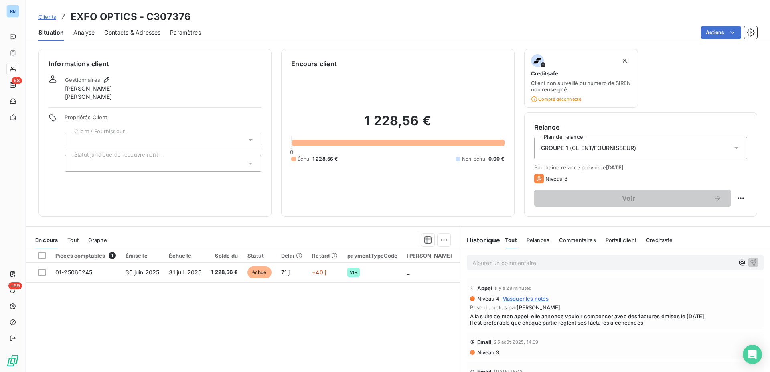
click at [183, 66] on h6 "Informations client" at bounding box center [155, 64] width 213 height 10
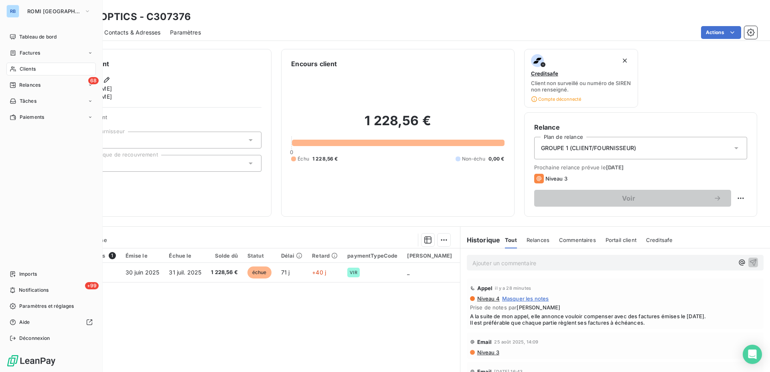
click at [20, 66] on span "Clients" at bounding box center [28, 68] width 16 height 7
